Goal: Register for event/course

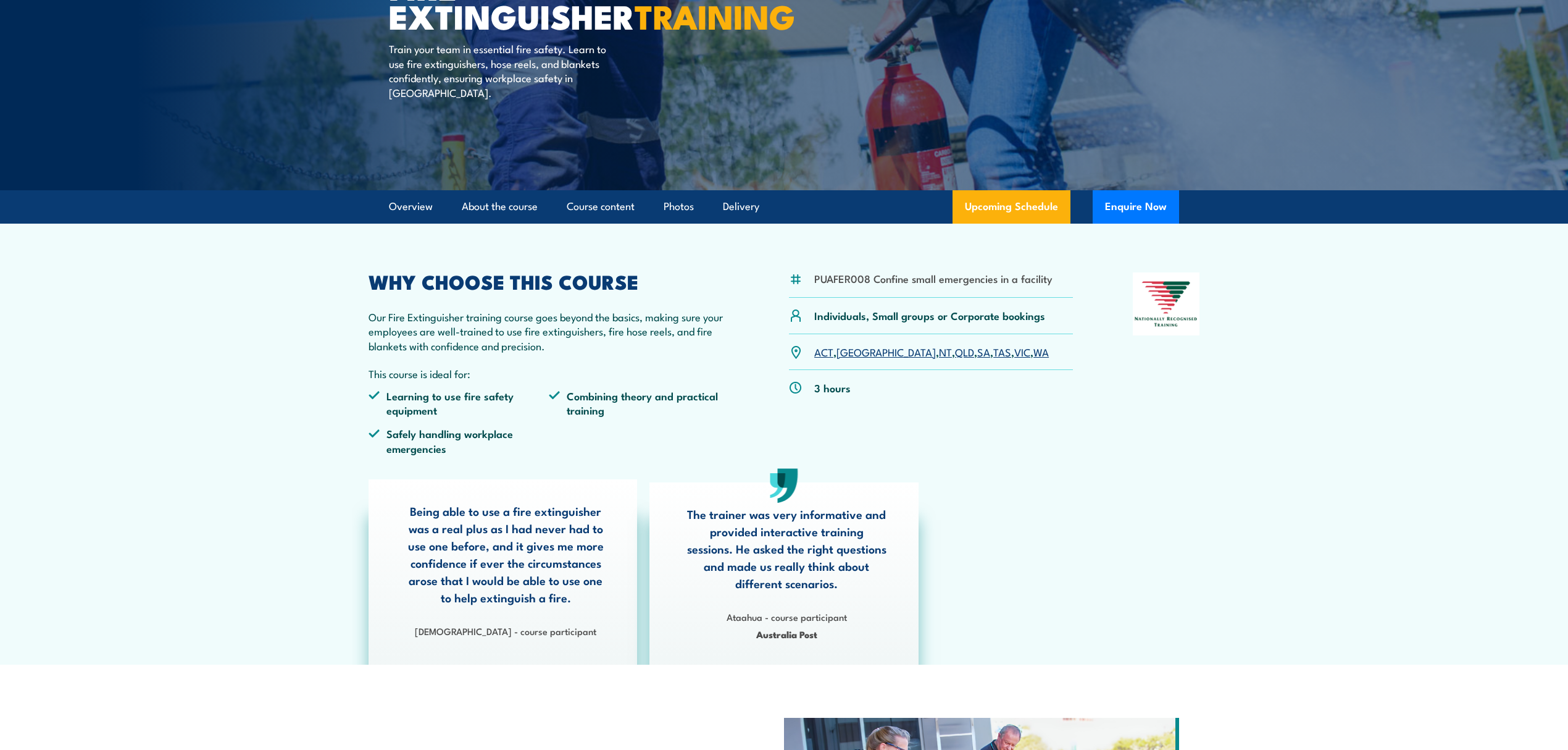
scroll to position [164, 0]
click at [507, 200] on link "About the course" at bounding box center [499, 206] width 76 height 33
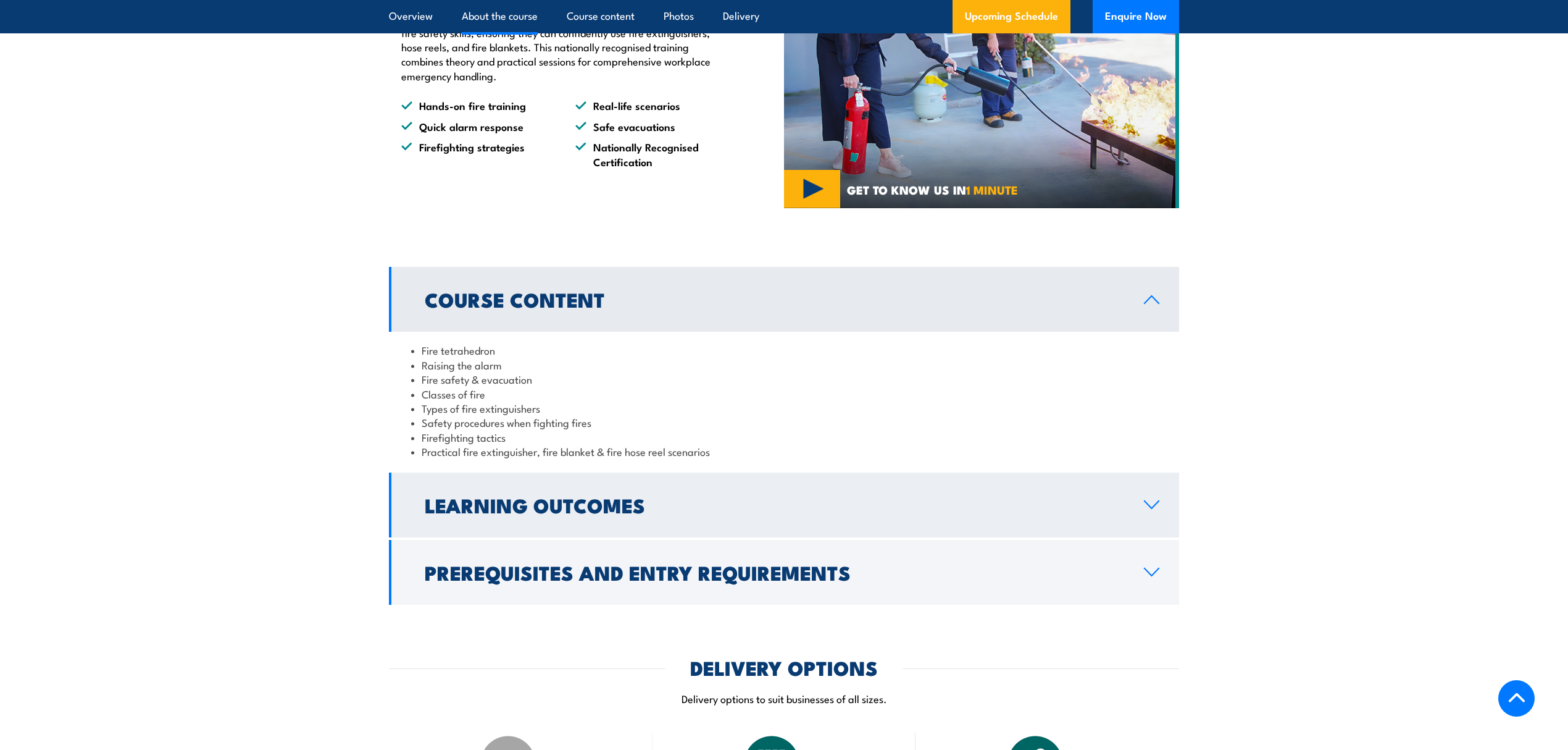
scroll to position [969, 0]
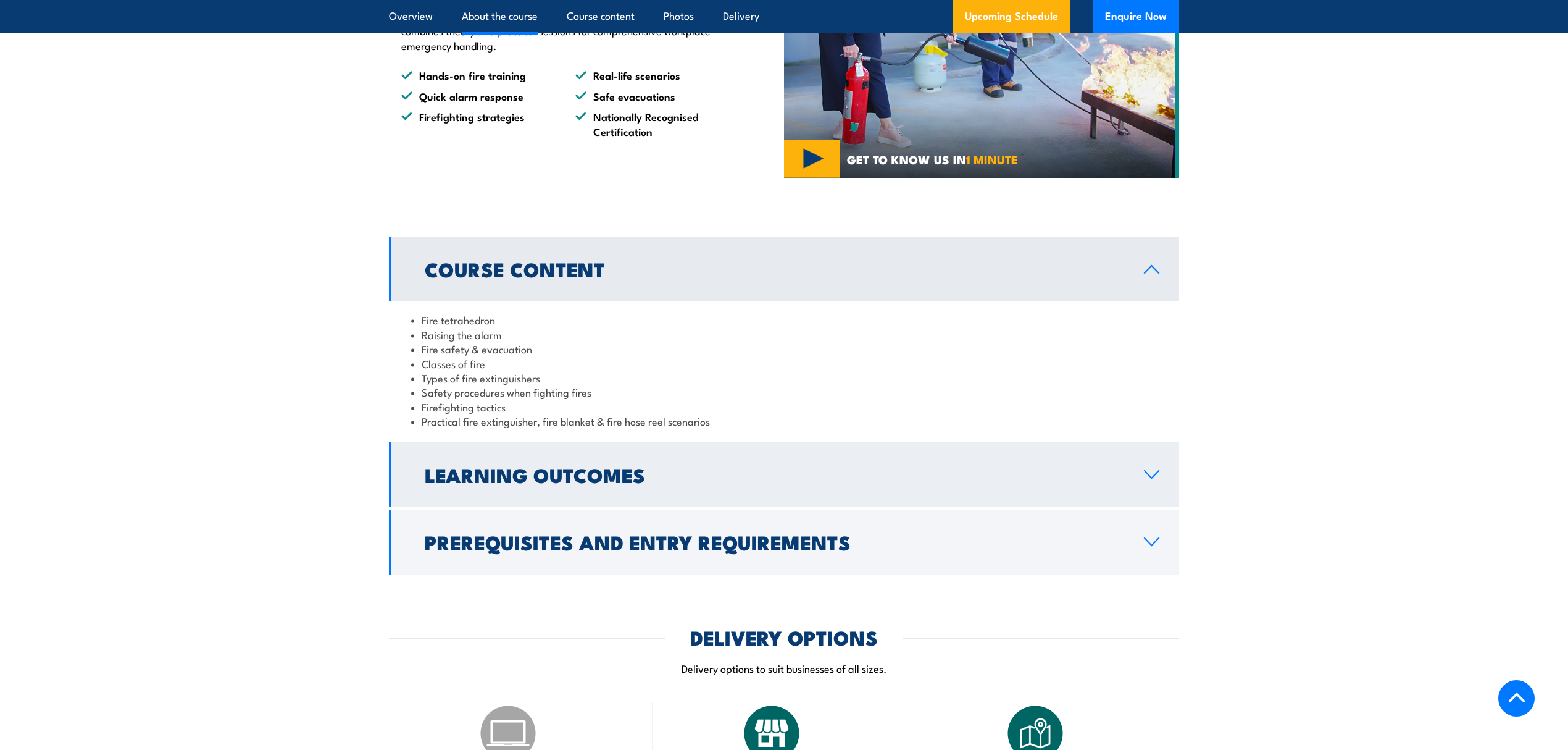
click at [559, 472] on h2 "Learning Outcomes" at bounding box center [775, 474] width 700 height 17
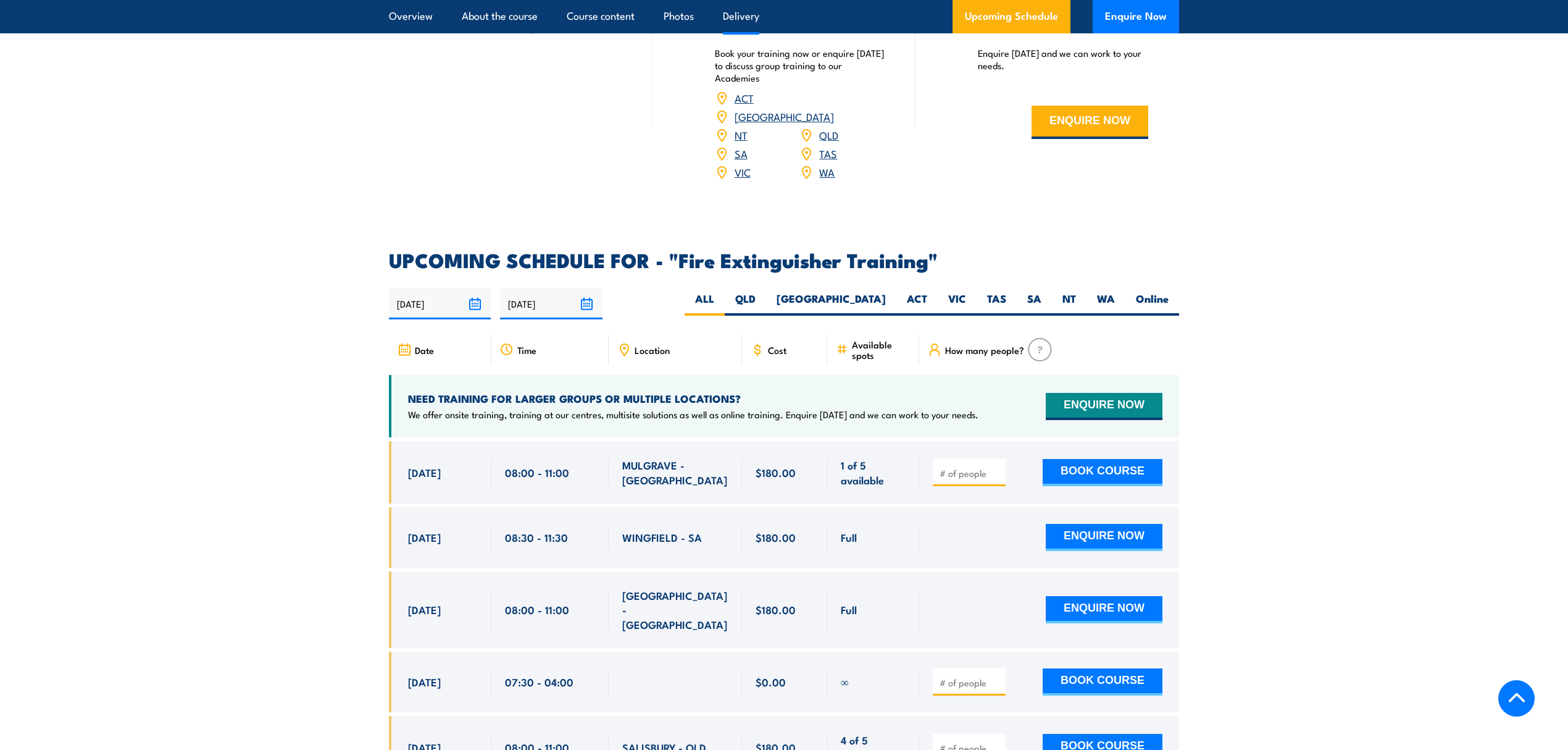
scroll to position [1796, 0]
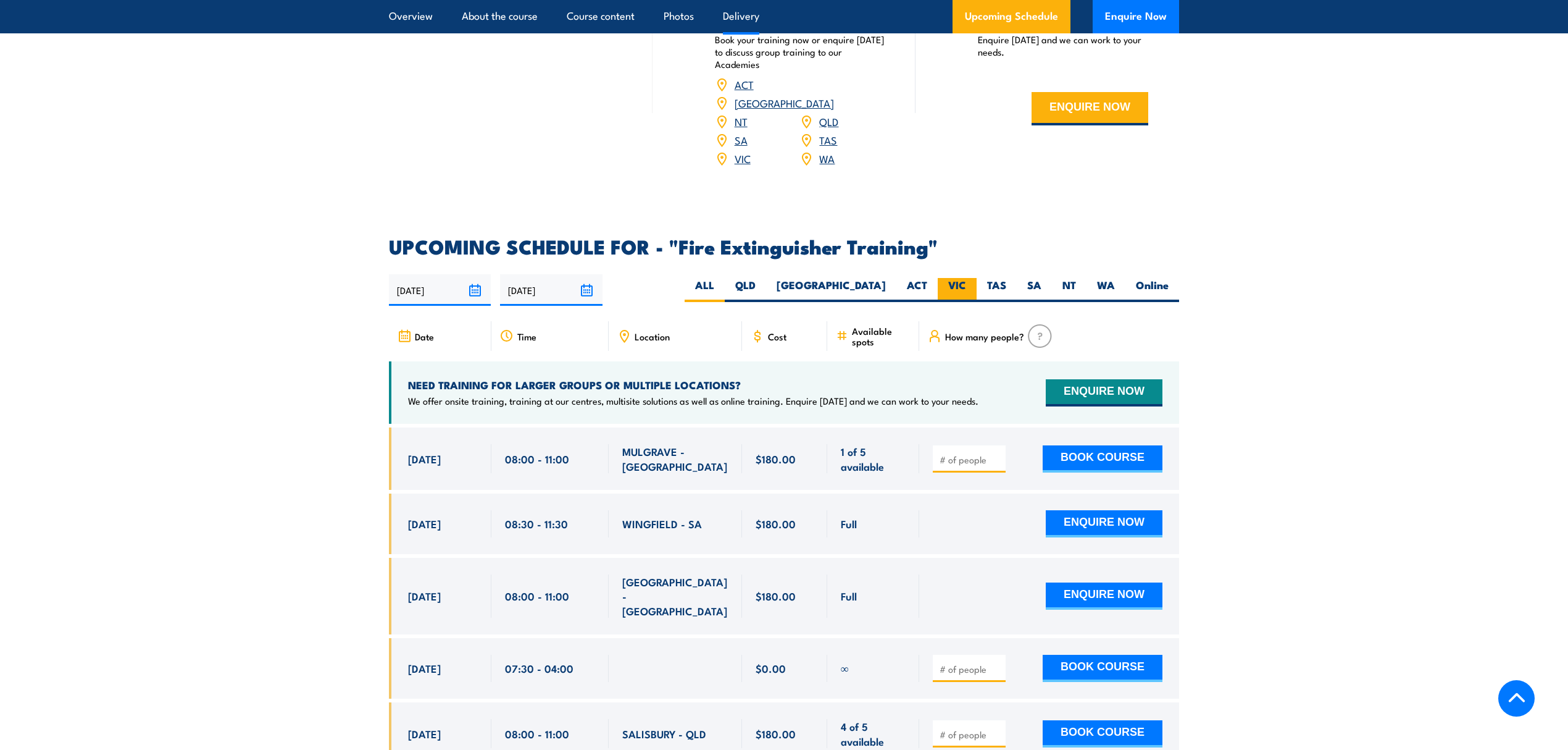
click at [964, 278] on label "VIC" at bounding box center [958, 289] width 38 height 24
click at [966, 278] on input "VIC" at bounding box center [970, 282] width 8 height 8
radio input "true"
click at [964, 278] on label "VIC" at bounding box center [958, 289] width 38 height 24
click at [966, 278] on input "VIC" at bounding box center [970, 282] width 8 height 8
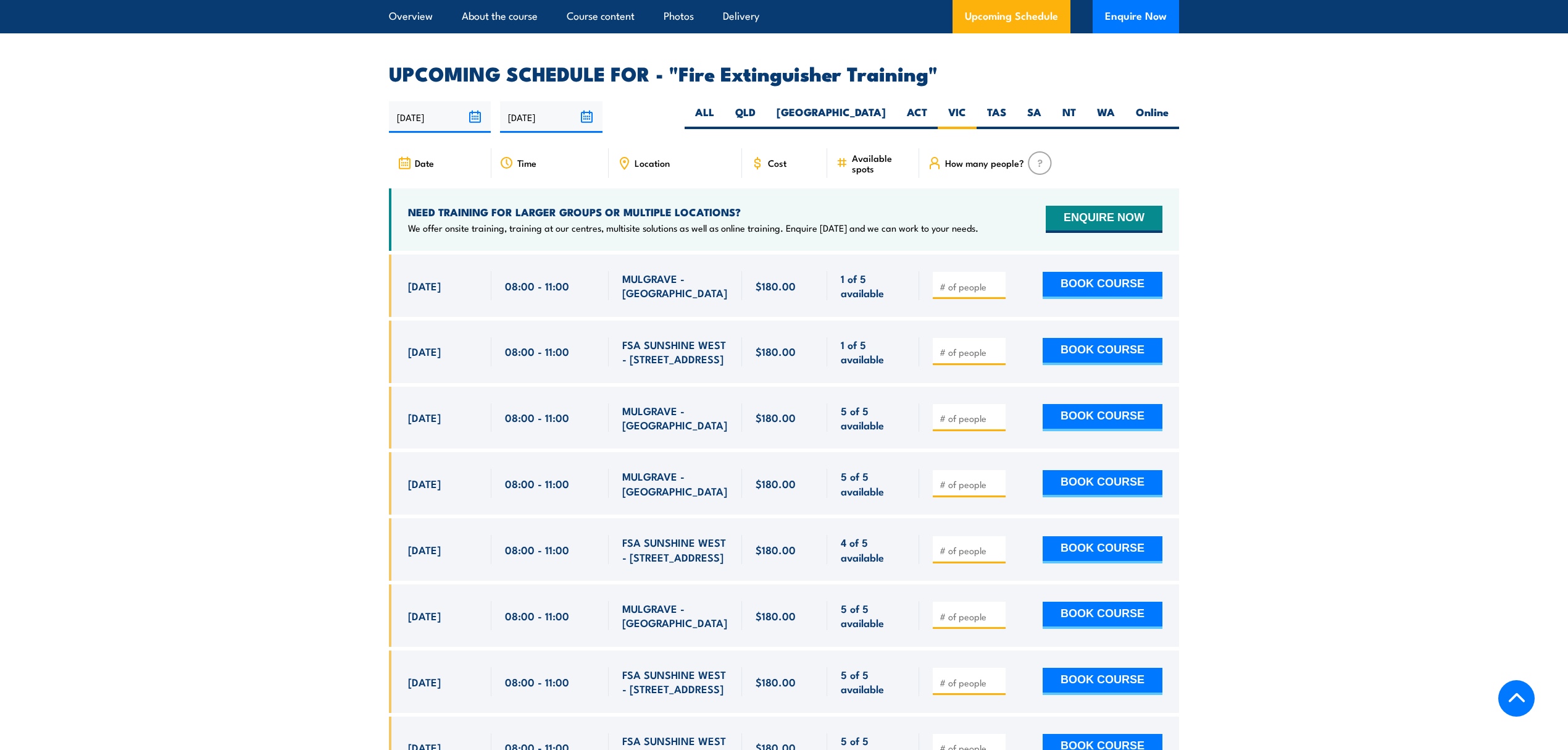
scroll to position [1908, 0]
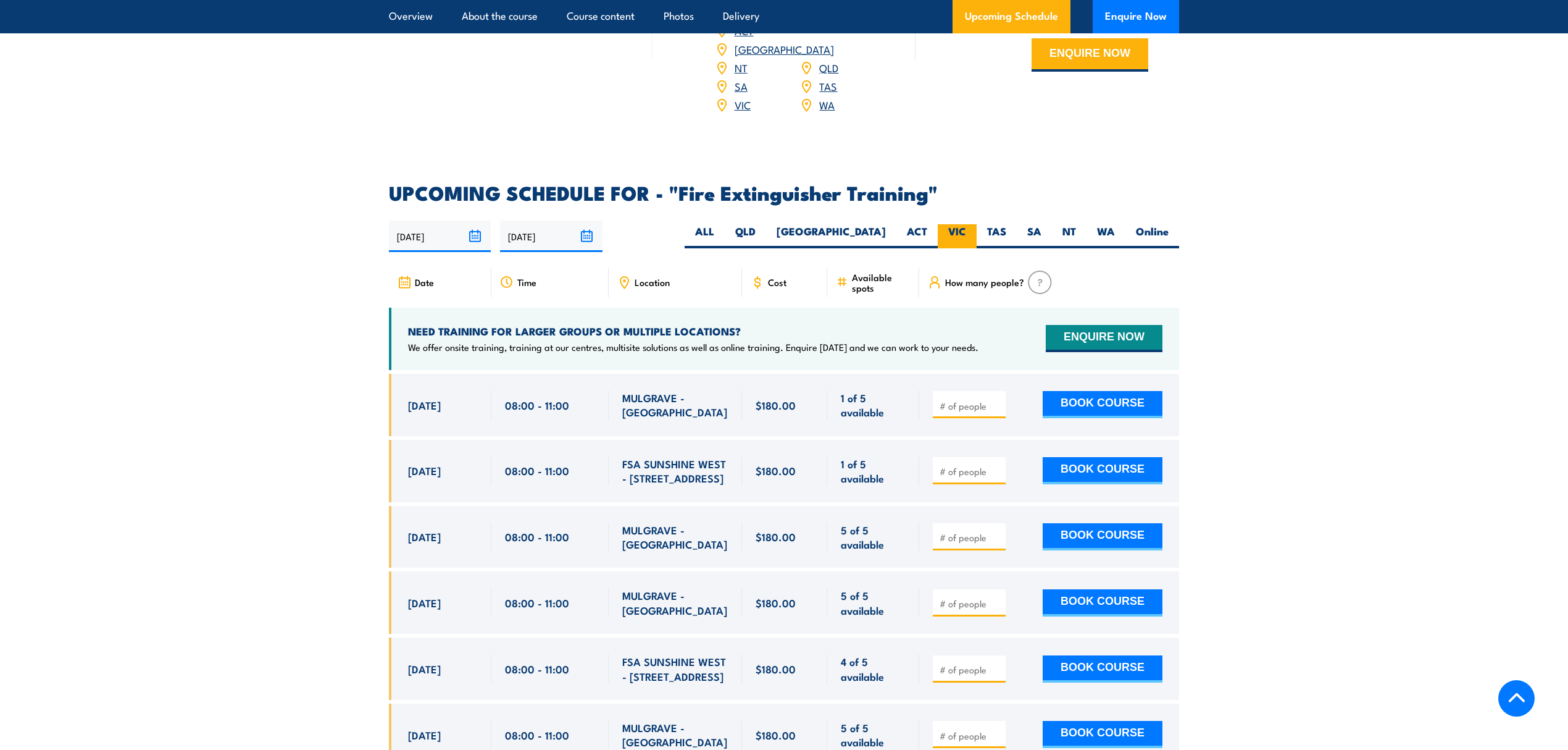
click at [958, 224] on label "VIC" at bounding box center [958, 236] width 38 height 24
click at [966, 224] on input "VIC" at bounding box center [970, 228] width 8 height 8
click at [945, 224] on label "VIC" at bounding box center [958, 236] width 38 height 24
click at [966, 224] on input "VIC" at bounding box center [970, 228] width 8 height 8
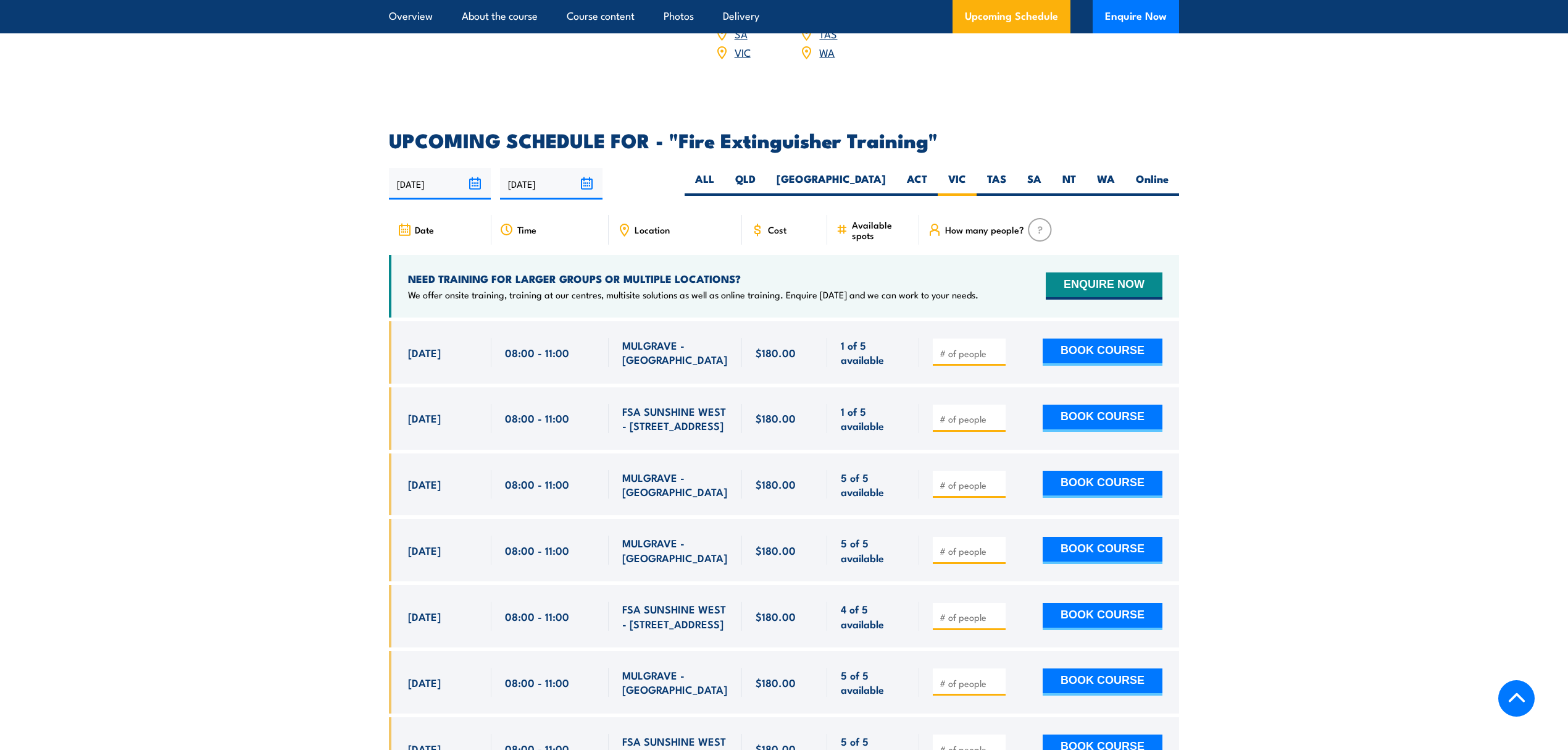
scroll to position [1989, 0]
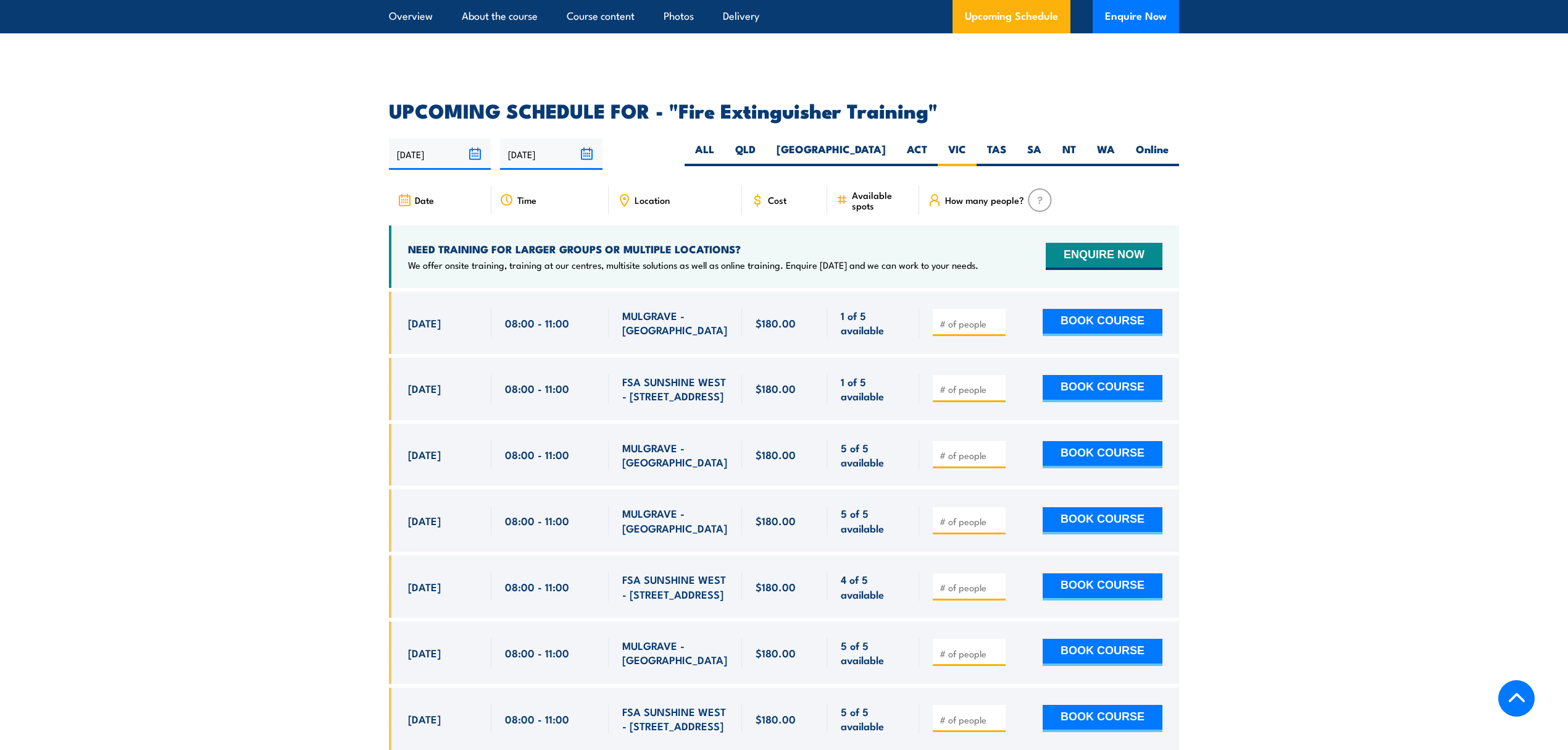
click at [655, 194] on span "Location" at bounding box center [652, 199] width 36 height 11
click at [634, 186] on div "Location" at bounding box center [675, 200] width 134 height 30
click at [626, 198] on icon at bounding box center [625, 199] width 2 height 2
click at [734, 190] on div "Location" at bounding box center [675, 200] width 134 height 30
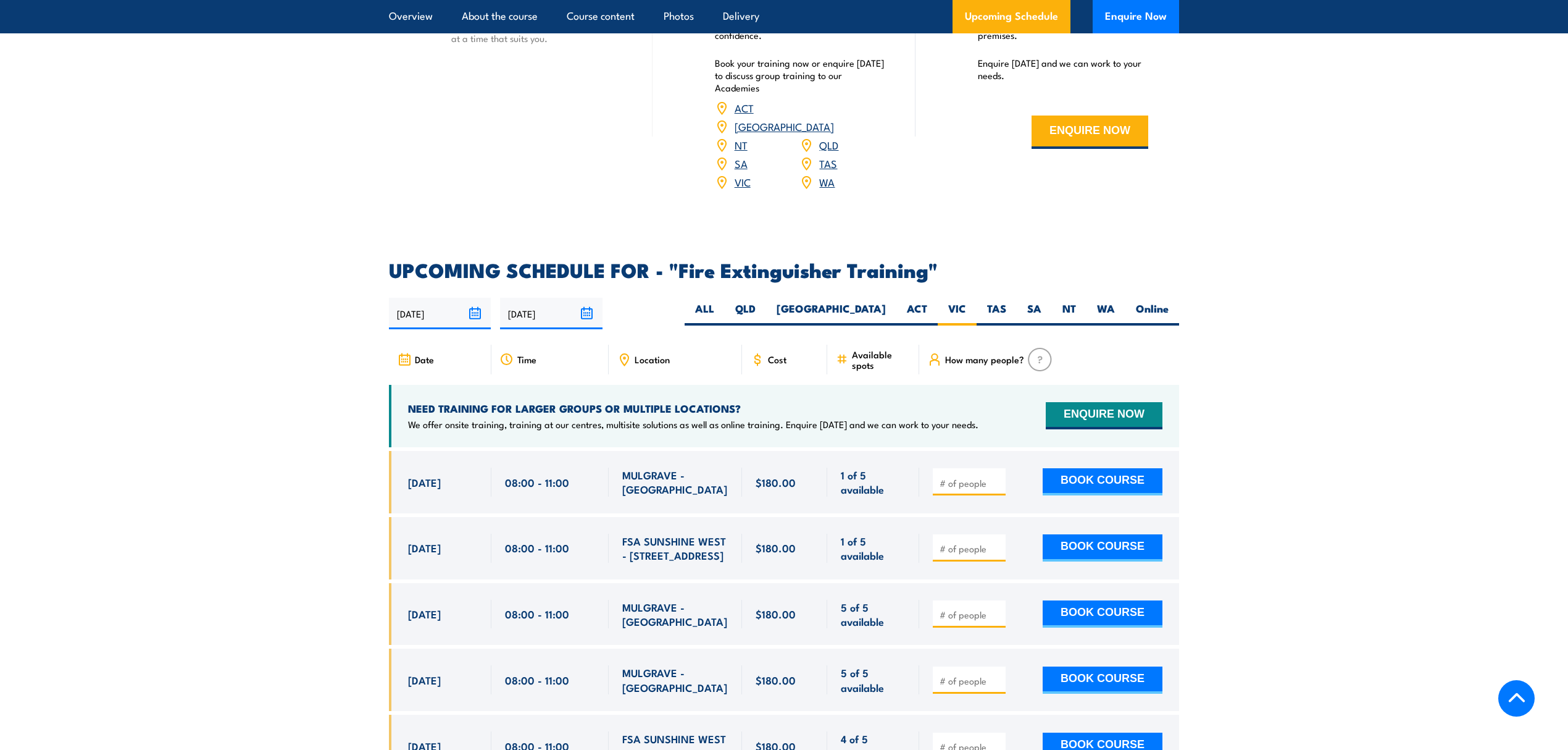
scroll to position [1826, 0]
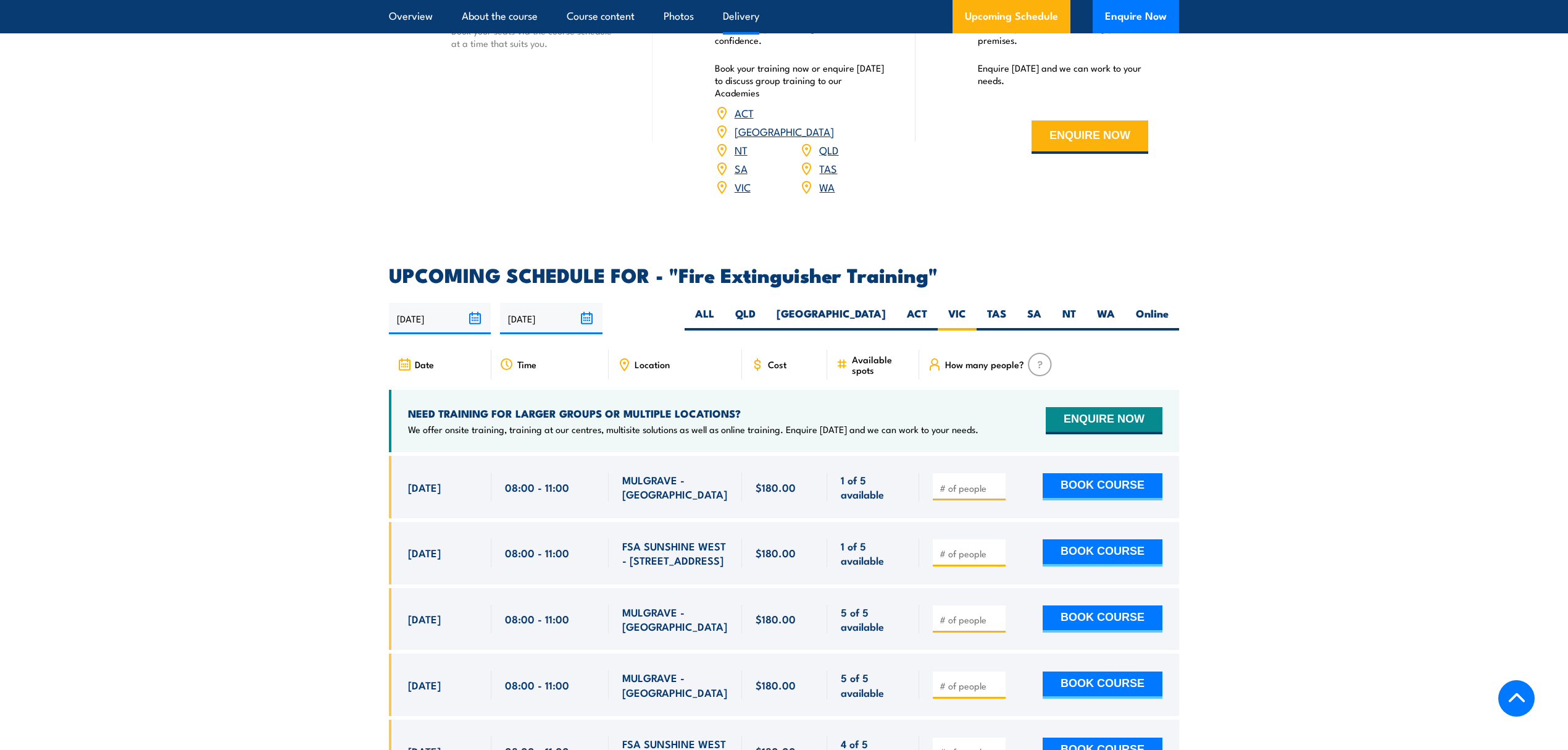
click at [769, 191] on div "Book straight in Our Academies are located nationally and provide customised sa…" at bounding box center [800, 90] width 170 height 242
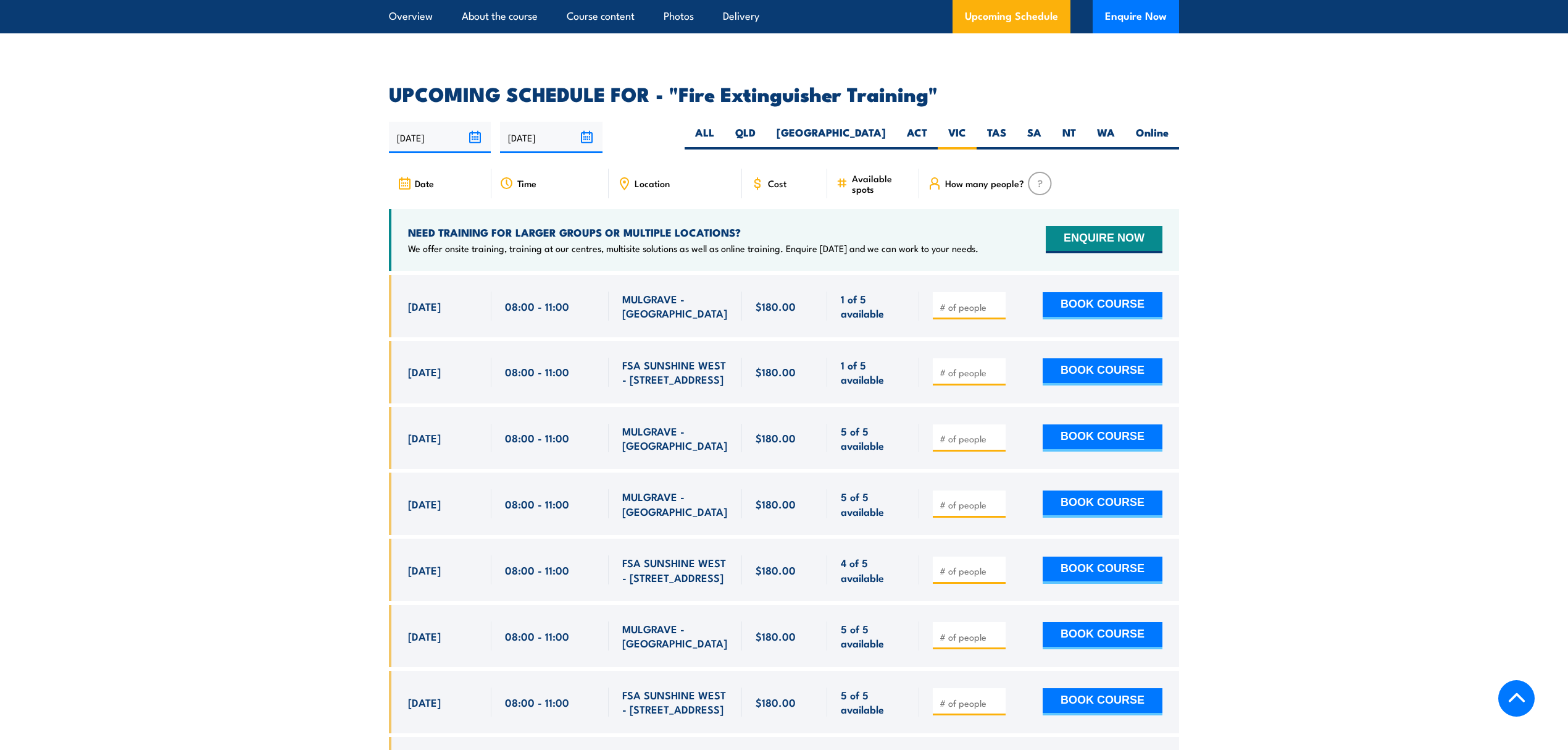
scroll to position [1969, 0]
